Goal: Download file/media

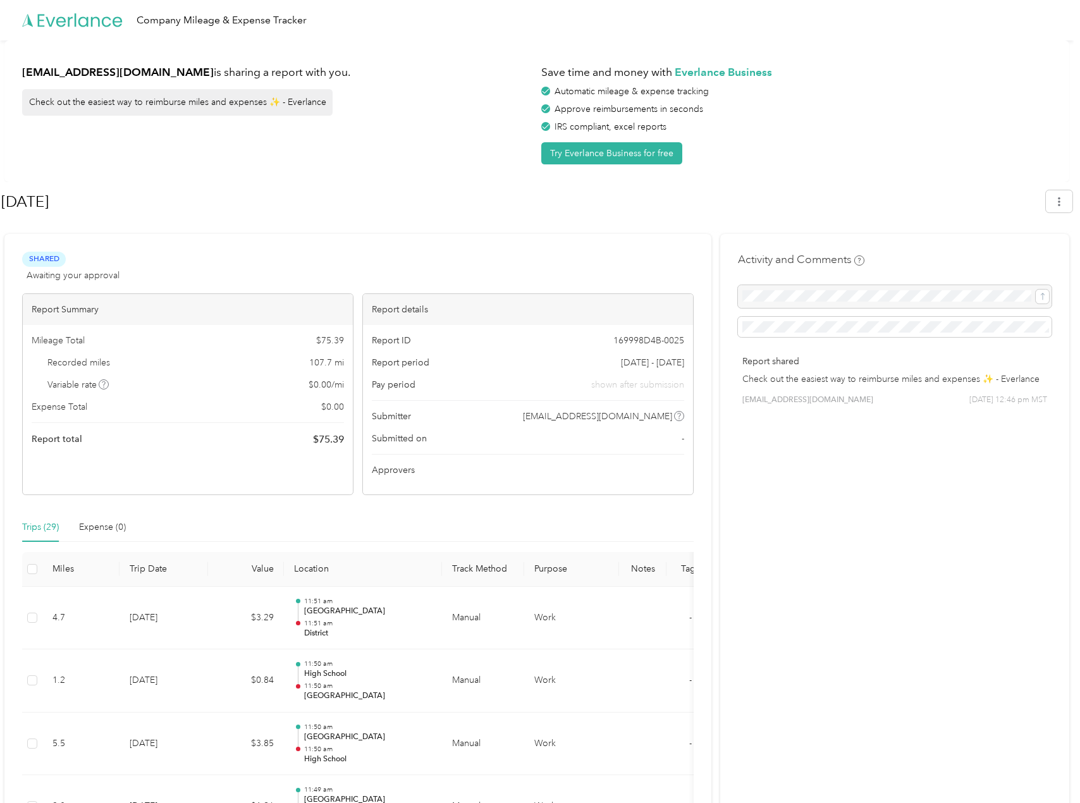
click at [762, 51] on div "bethanythompson0330@gmail.com is sharing a report with you. Check out the easie…" at bounding box center [536, 111] width 1065 height 142
click at [1072, 197] on button "button" at bounding box center [1059, 201] width 27 height 22
click at [1038, 255] on span "Download" at bounding box center [1029, 261] width 42 height 13
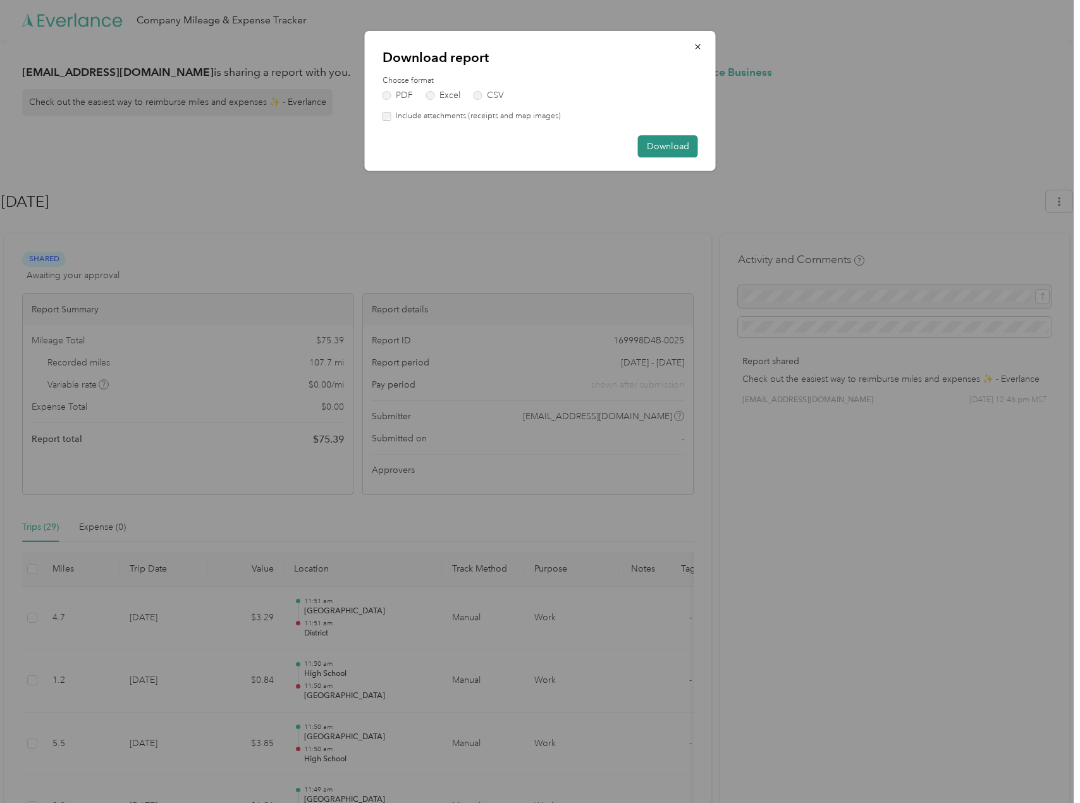
click at [663, 142] on button "Download" at bounding box center [668, 146] width 60 height 22
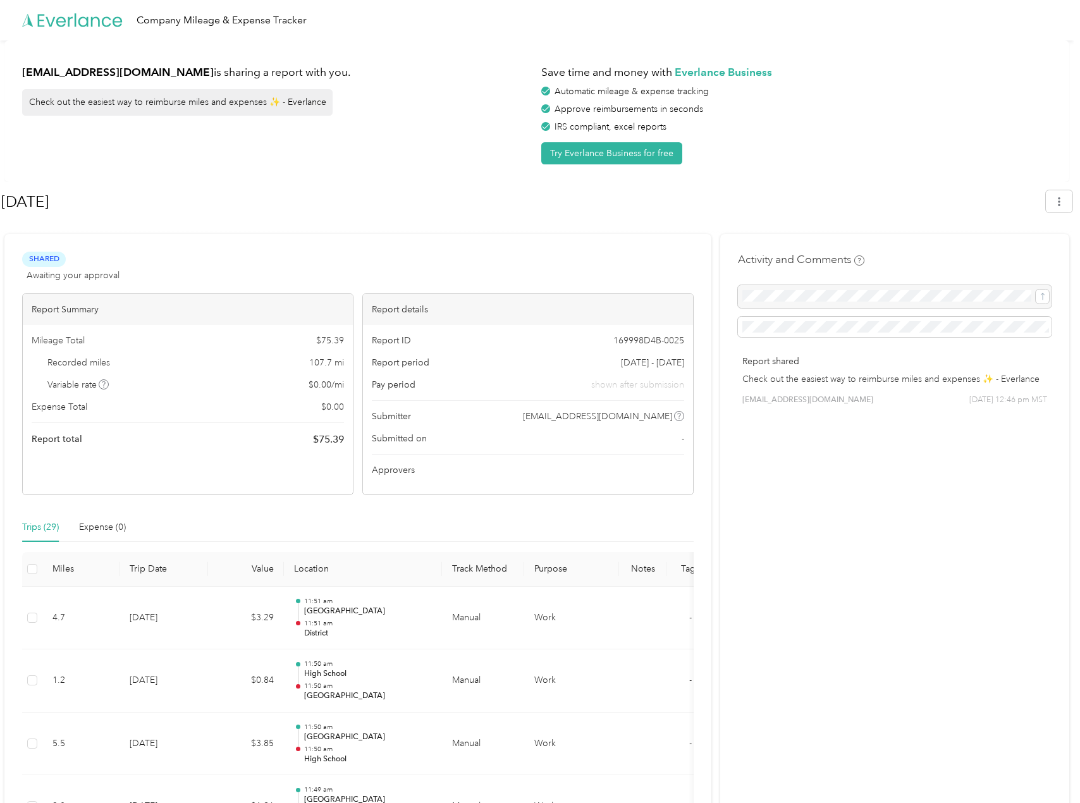
click at [790, 92] on div "Automatic mileage & expense tracking" at bounding box center [796, 91] width 510 height 13
click at [1063, 206] on icon "button" at bounding box center [1059, 201] width 9 height 9
click at [1041, 255] on span "Download" at bounding box center [1029, 261] width 42 height 13
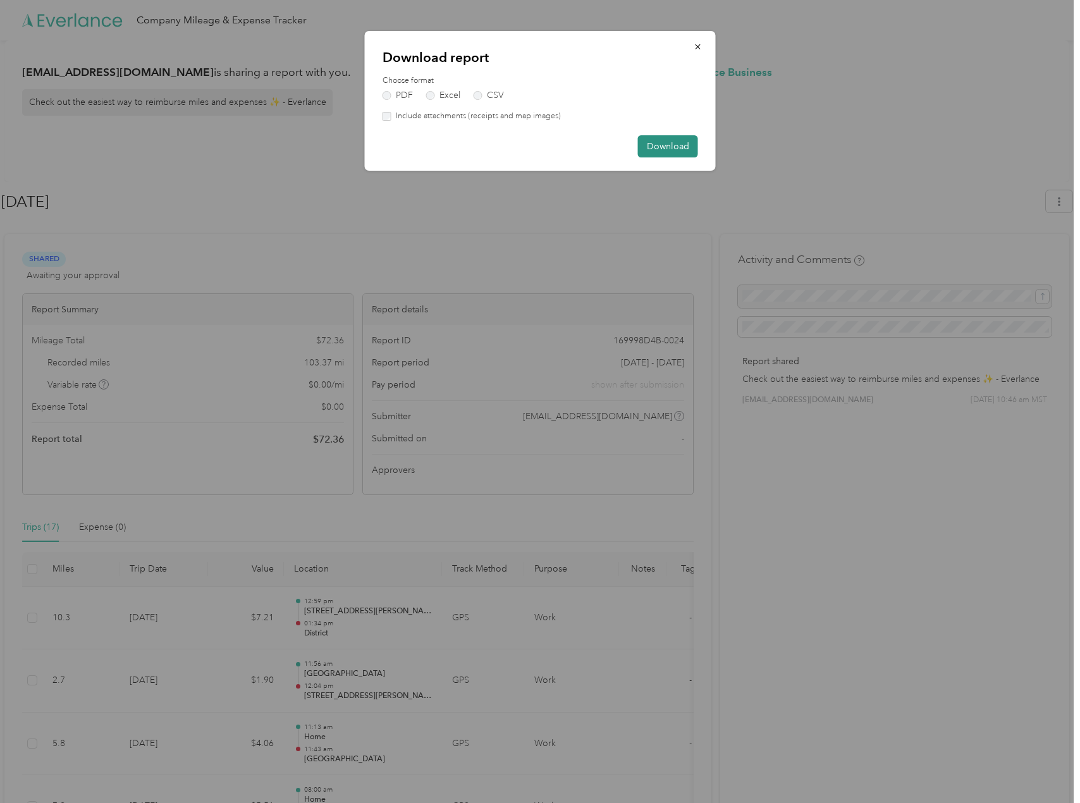
click at [678, 146] on button "Download" at bounding box center [668, 146] width 60 height 22
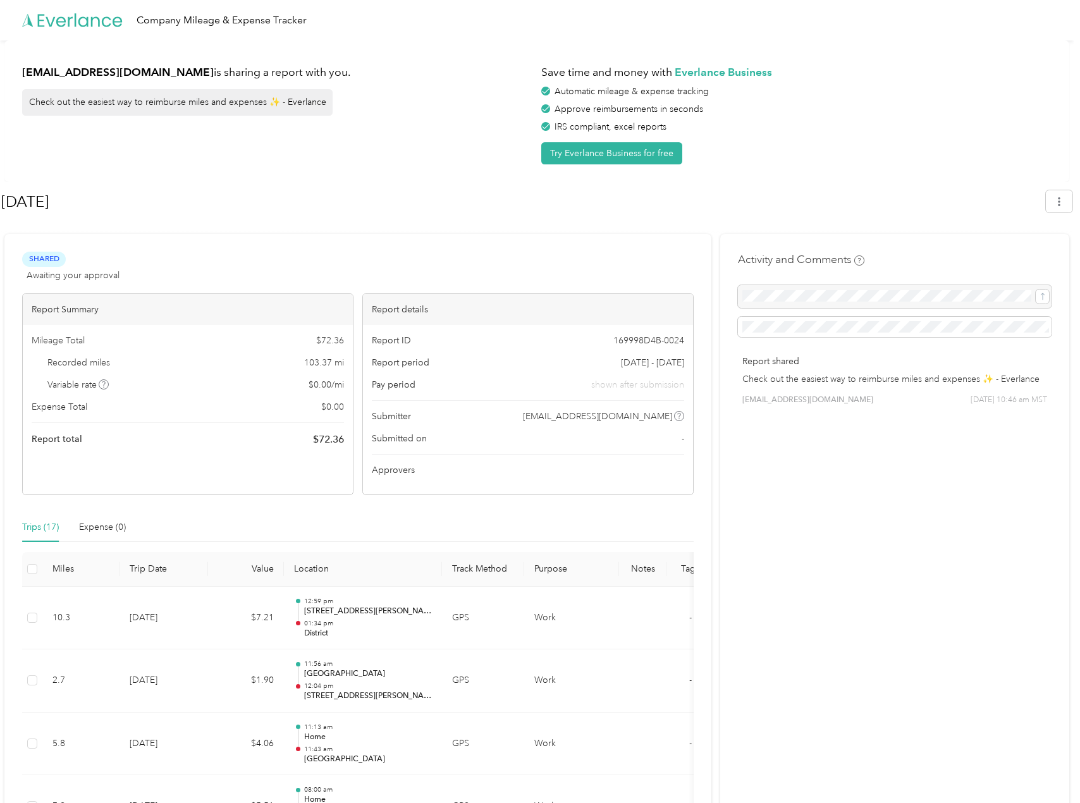
click at [880, 95] on div "Automatic mileage & expense tracking" at bounding box center [796, 91] width 510 height 13
